Goal: Answer question/provide support: Answer question/provide support

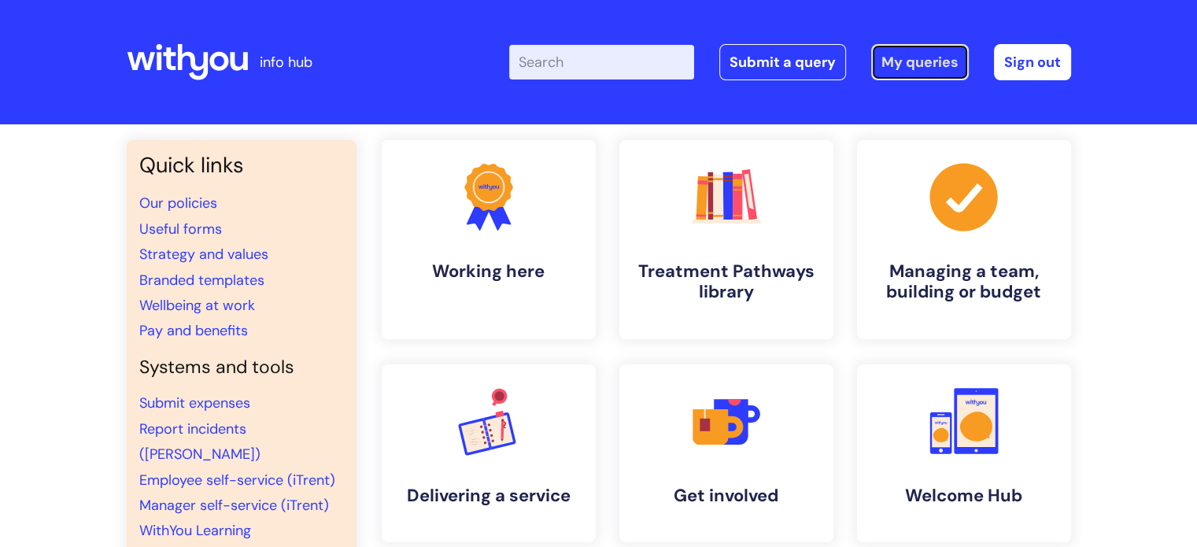
drag, startPoint x: 0, startPoint y: 0, endPoint x: 917, endPoint y: 68, distance: 919.7
click at [917, 68] on link "My queries" at bounding box center [921, 62] width 98 height 36
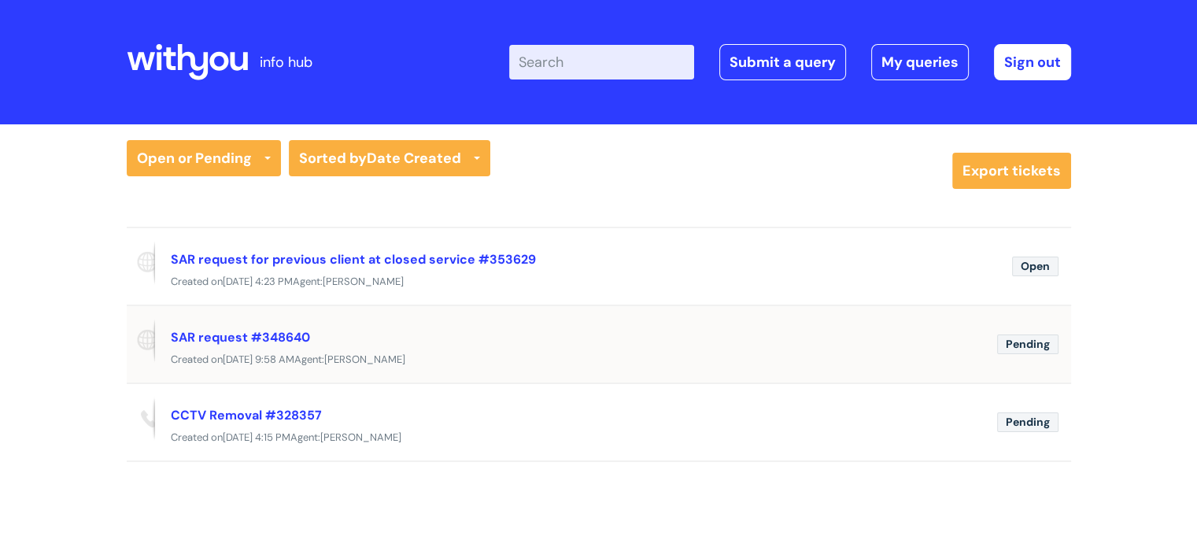
click at [496, 336] on div "SAR request #348640" at bounding box center [578, 336] width 814 height 25
click at [262, 335] on link "SAR request #348640" at bounding box center [240, 337] width 139 height 17
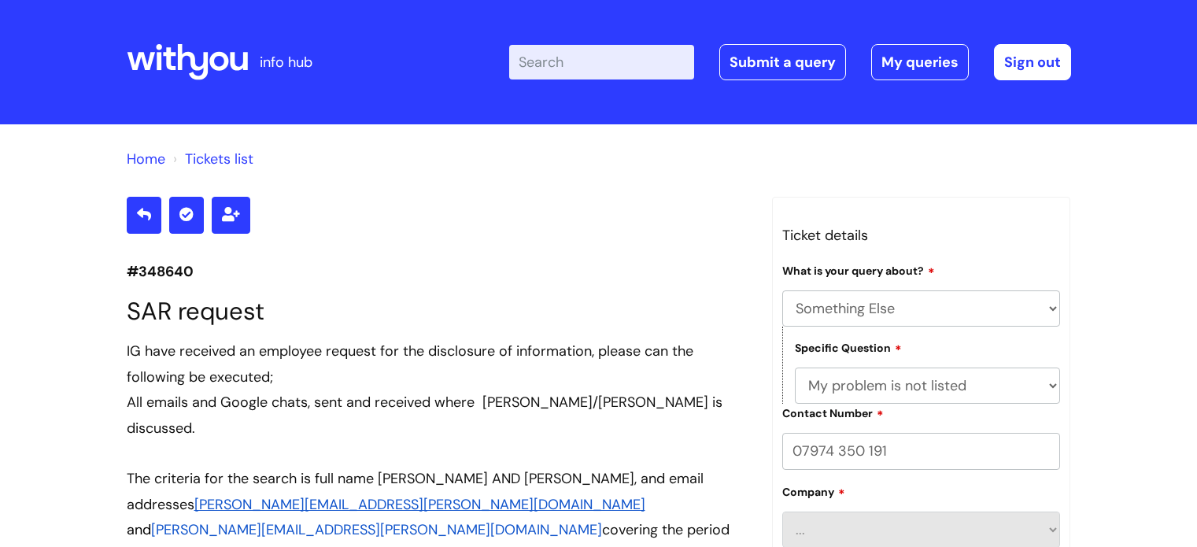
select select "Something Else"
select select "My problem is not listed"
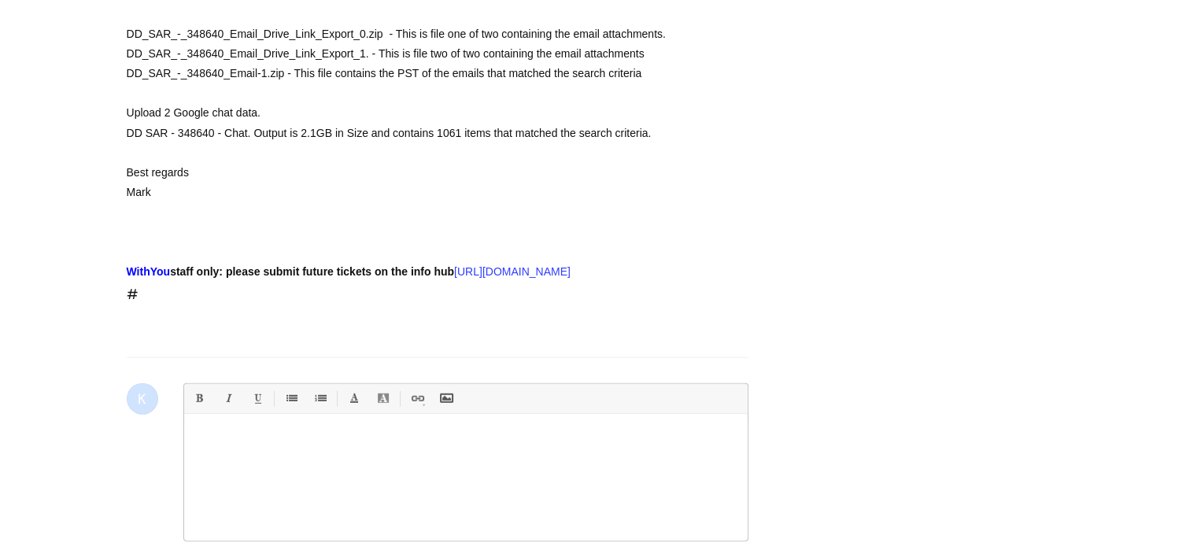
scroll to position [3733, 0]
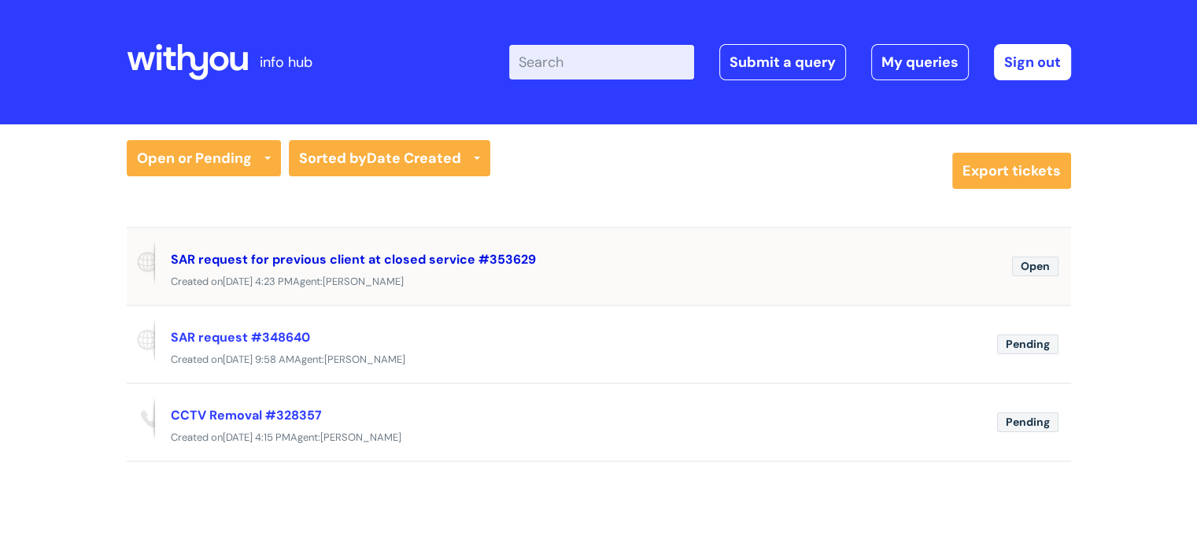
click at [290, 259] on link "SAR request for previous client at closed service #353629" at bounding box center [353, 259] width 365 height 17
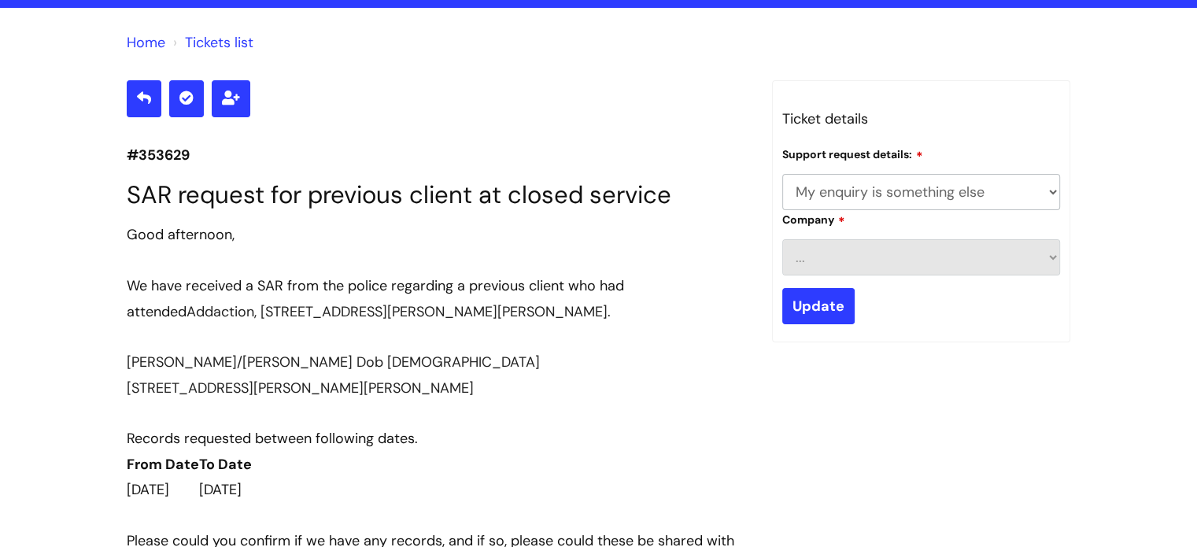
scroll to position [106, 0]
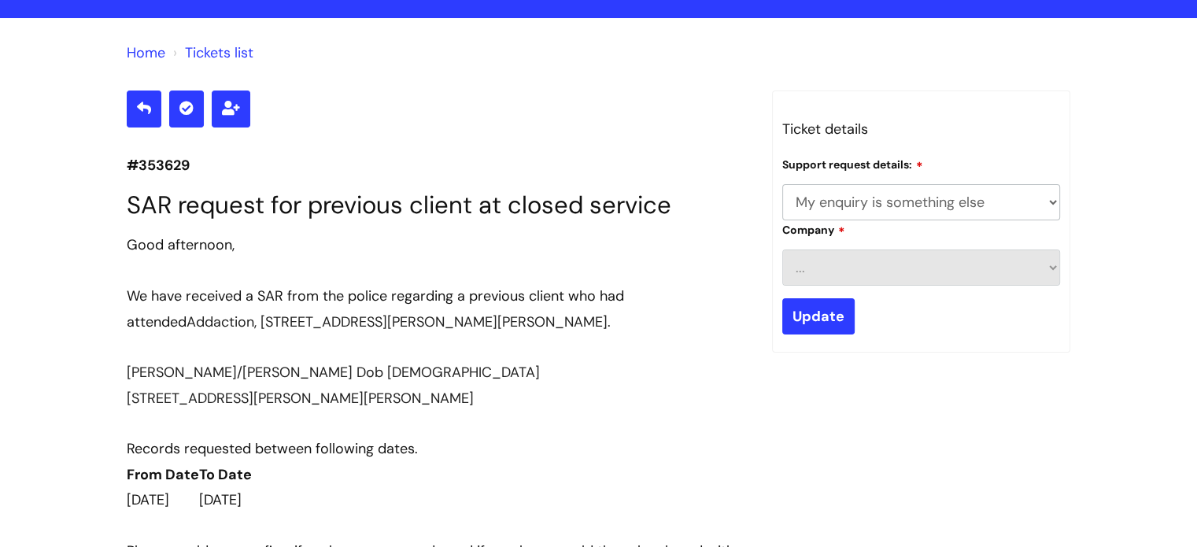
click at [1040, 197] on select "... My enquiry relates to Nebula My enquiry relates to Halo My enquiry relates …" at bounding box center [922, 202] width 279 height 36
click at [1031, 201] on select "... My enquiry relates to Nebula My enquiry relates to Halo My enquiry relates …" at bounding box center [922, 202] width 279 height 36
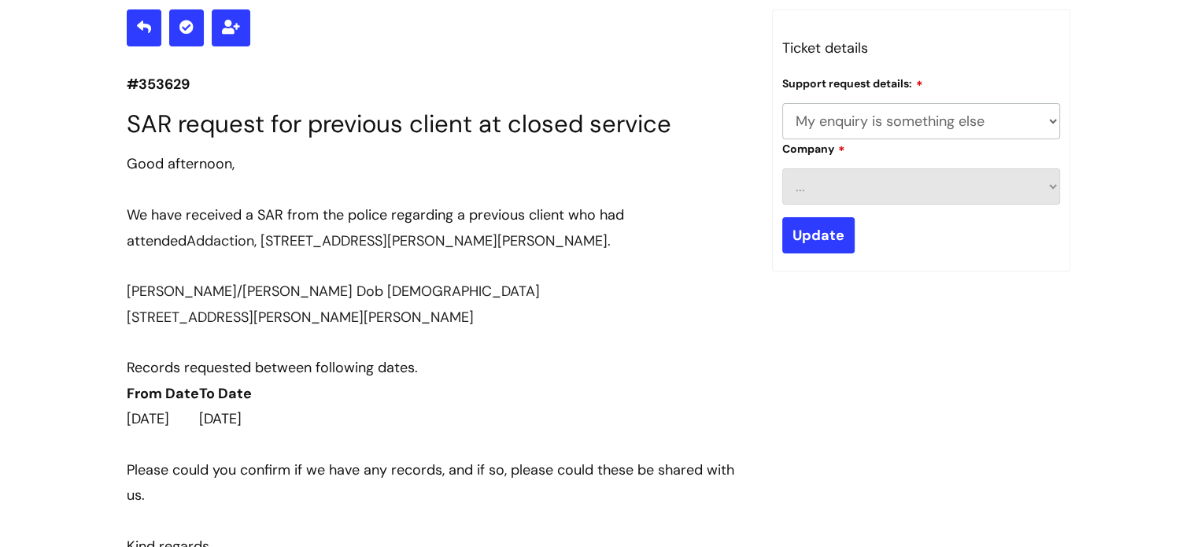
scroll to position [185, 0]
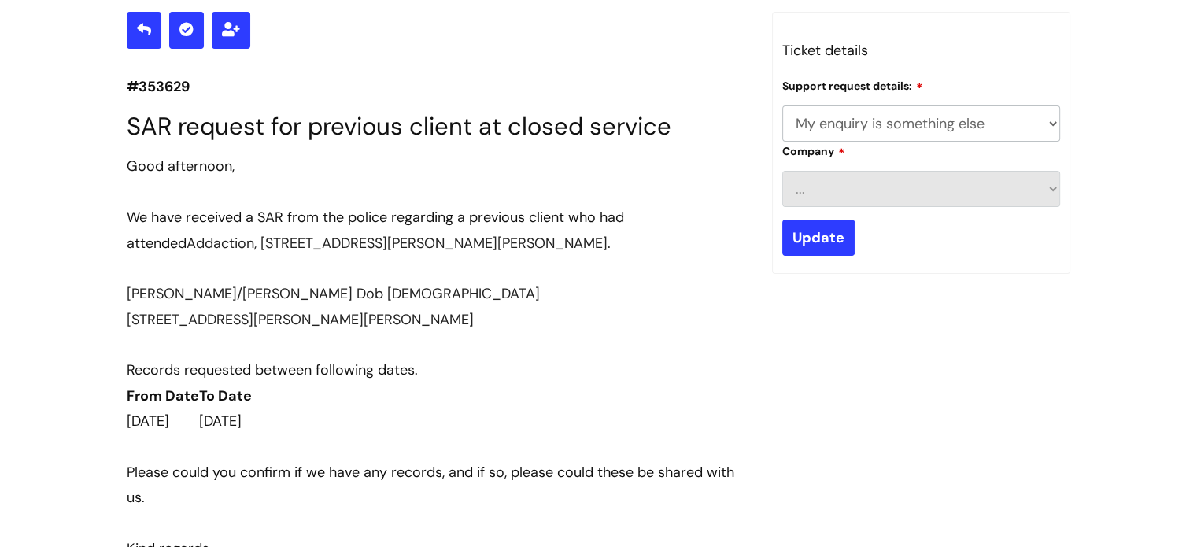
click at [871, 125] on select "... My enquiry relates to Nebula My enquiry relates to Halo My enquiry relates …" at bounding box center [922, 123] width 279 height 36
select select "My enquiry relates to Nebula"
click at [783, 105] on select "... My enquiry relates to Nebula My enquiry relates to Halo My enquiry relates …" at bounding box center [922, 123] width 279 height 36
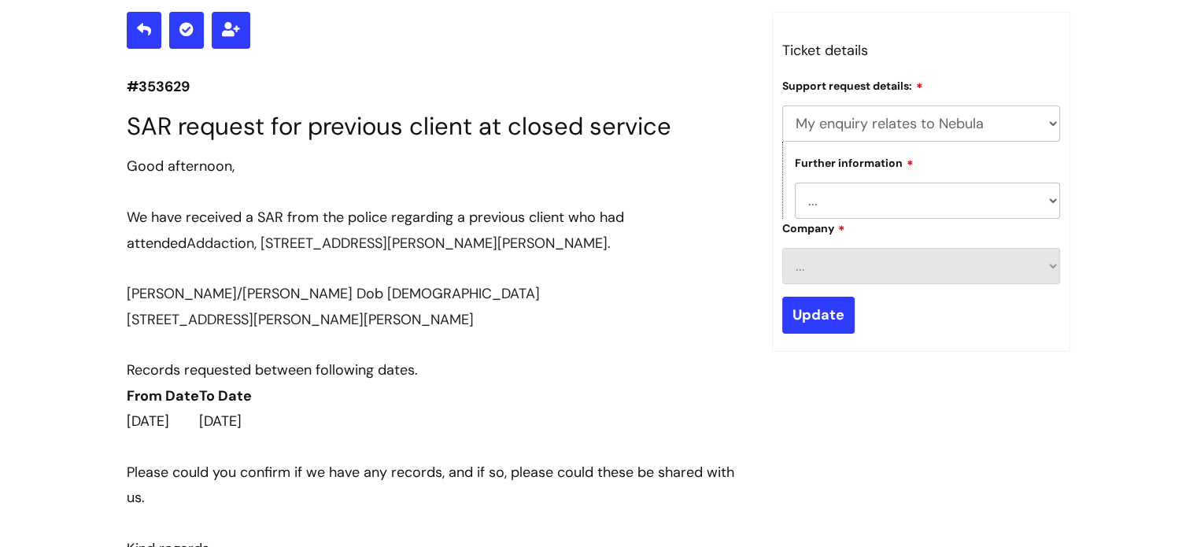
click at [875, 208] on select "... I need to delete an event I've got an issue or have found a fault I have an…" at bounding box center [928, 201] width 266 height 36
select select "I'd like to request some data from the system"
click at [795, 183] on select "... I need to delete an event I've got an issue or have found a fault I have an…" at bounding box center [928, 201] width 266 height 36
click at [783, 324] on input "Update" at bounding box center [819, 315] width 72 height 36
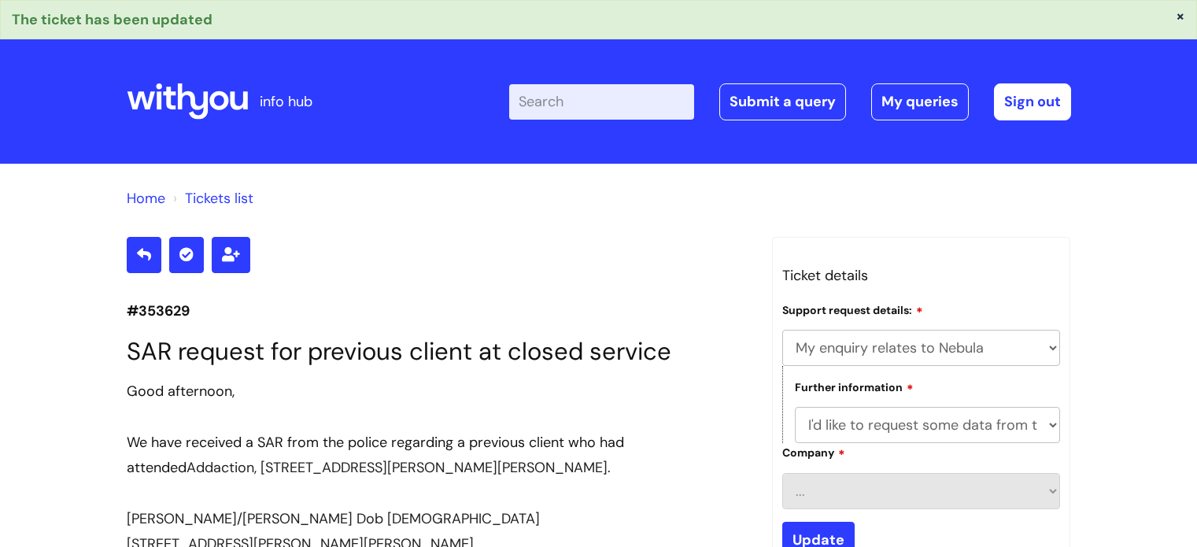
select select "My enquiry relates to Nebula"
select select "I'd like to request some data from the system"
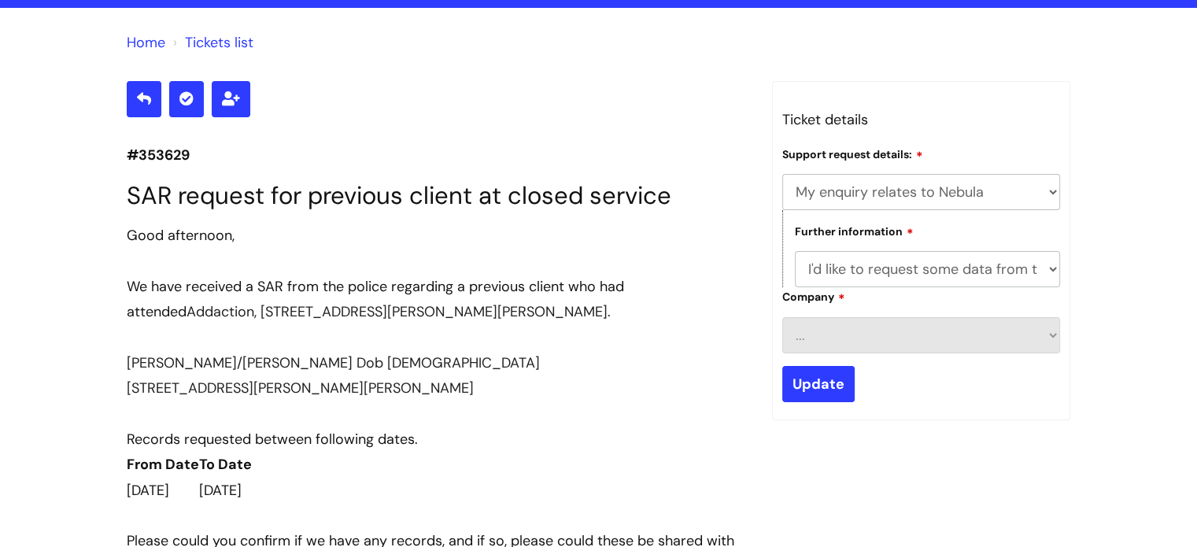
scroll to position [155, 0]
